Goal: Obtain resource: Download file/media

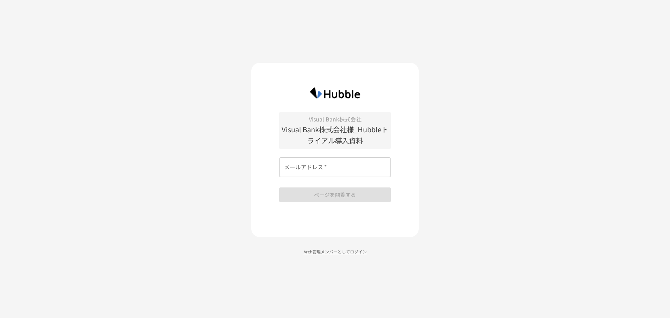
click at [321, 171] on input "メールアドレス   *" at bounding box center [335, 167] width 112 height 20
type input "**********"
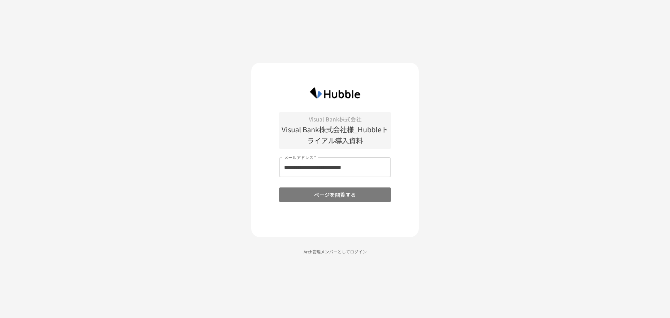
click at [331, 195] on button "ページを閲覧する" at bounding box center [335, 194] width 112 height 15
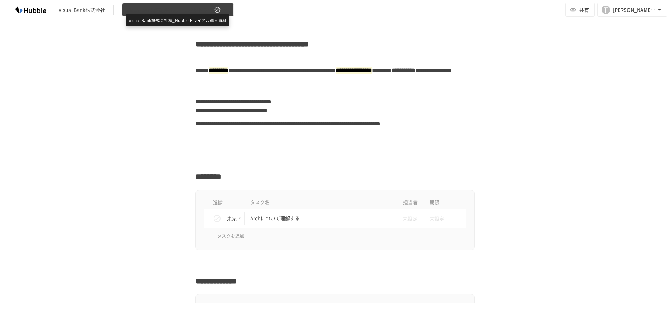
click at [178, 13] on span "Visual Bank株式会社様_Hubbleトライアル導入資料" at bounding box center [170, 10] width 86 height 9
